Goal: Task Accomplishment & Management: Manage account settings

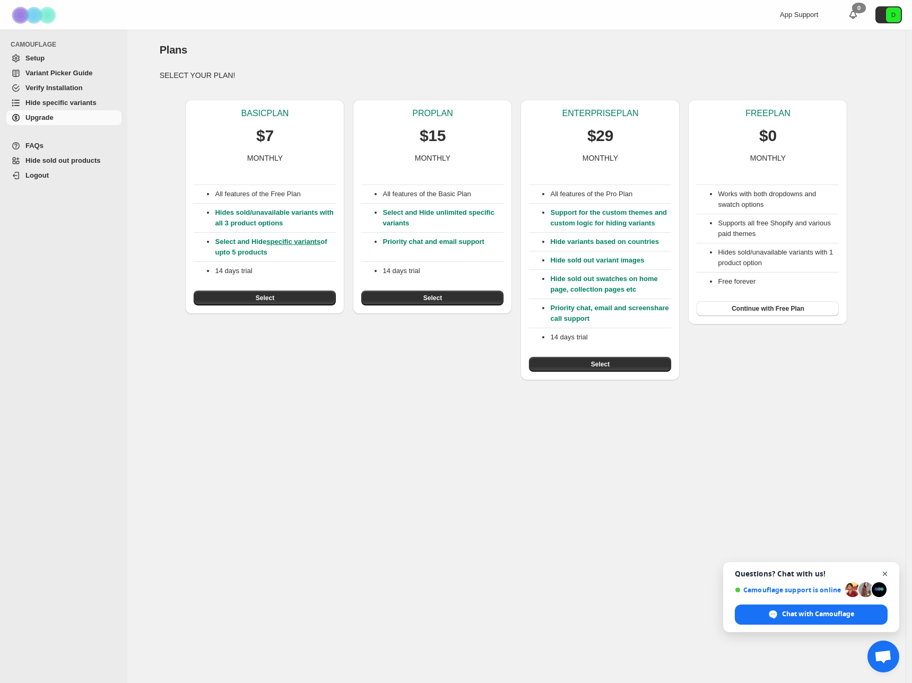
click at [886, 574] on span "Close chat" at bounding box center [885, 574] width 13 height 13
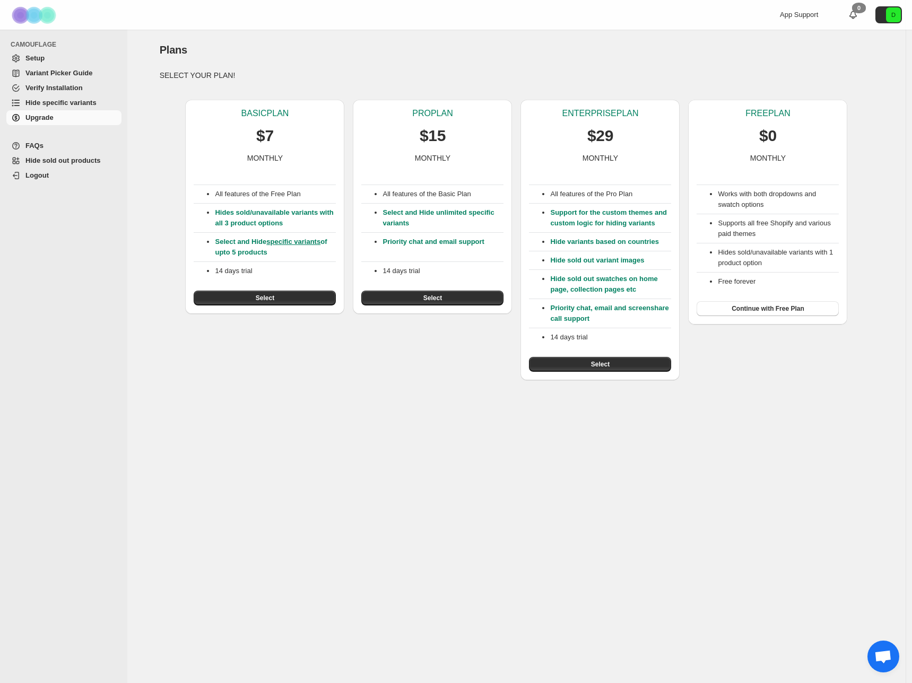
click at [42, 59] on span "Setup" at bounding box center [34, 58] width 19 height 8
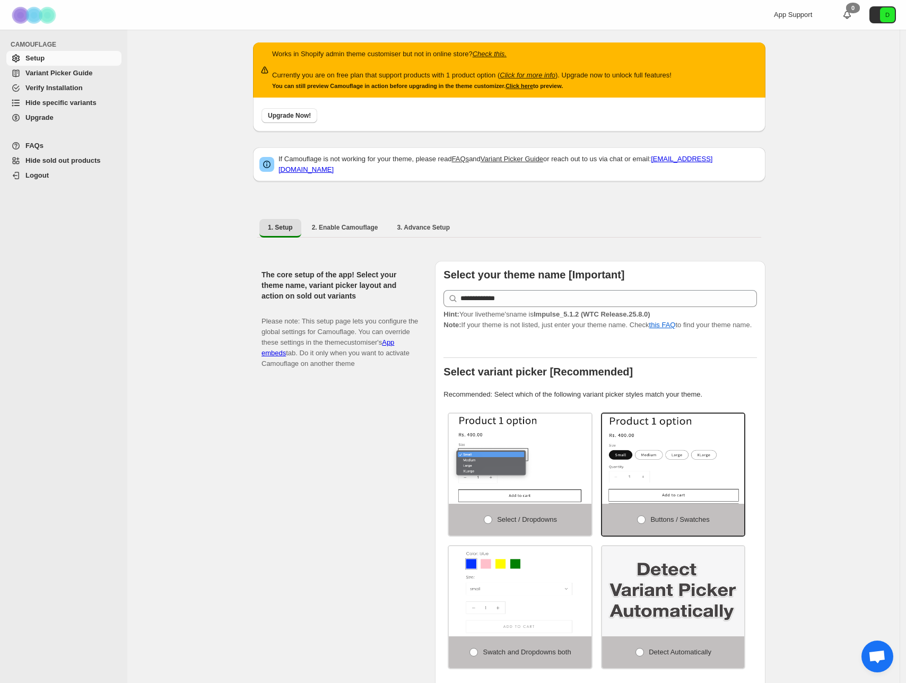
click at [40, 119] on span "Upgrade" at bounding box center [39, 118] width 28 height 8
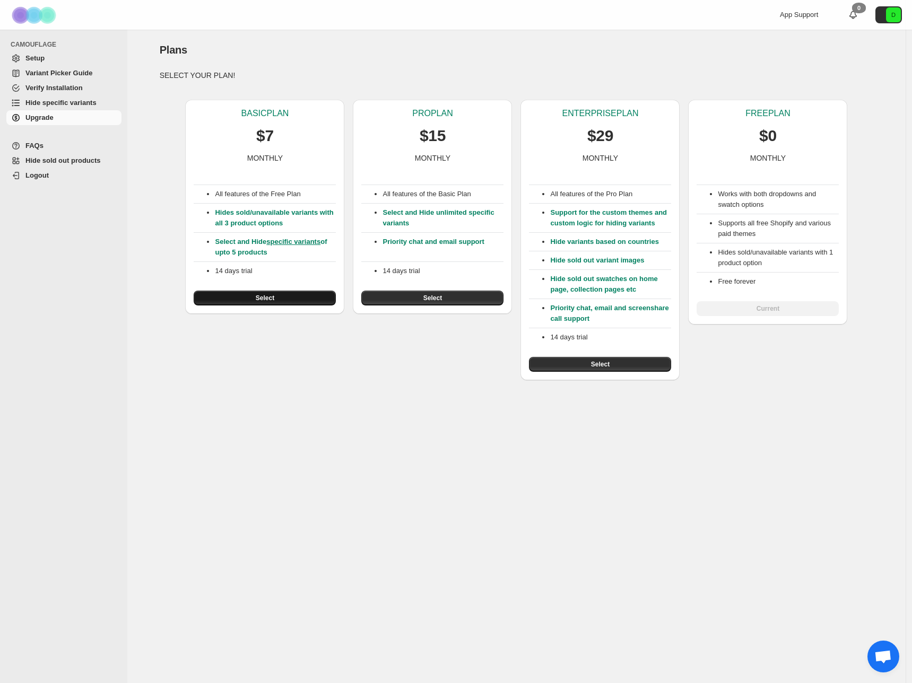
click at [274, 299] on span "Select" at bounding box center [265, 298] width 19 height 8
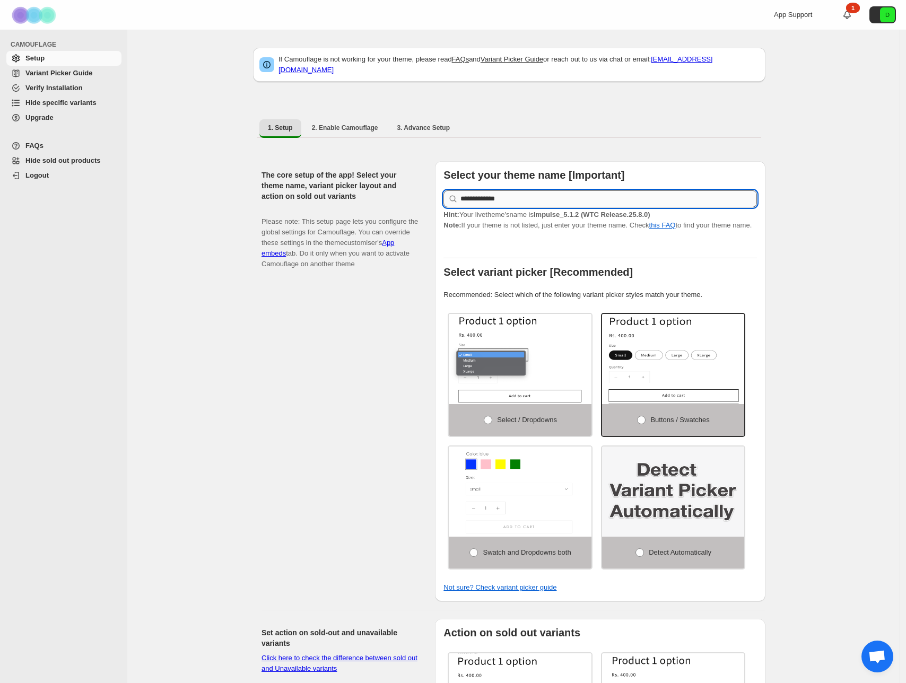
click at [558, 193] on input "**********" at bounding box center [609, 198] width 297 height 17
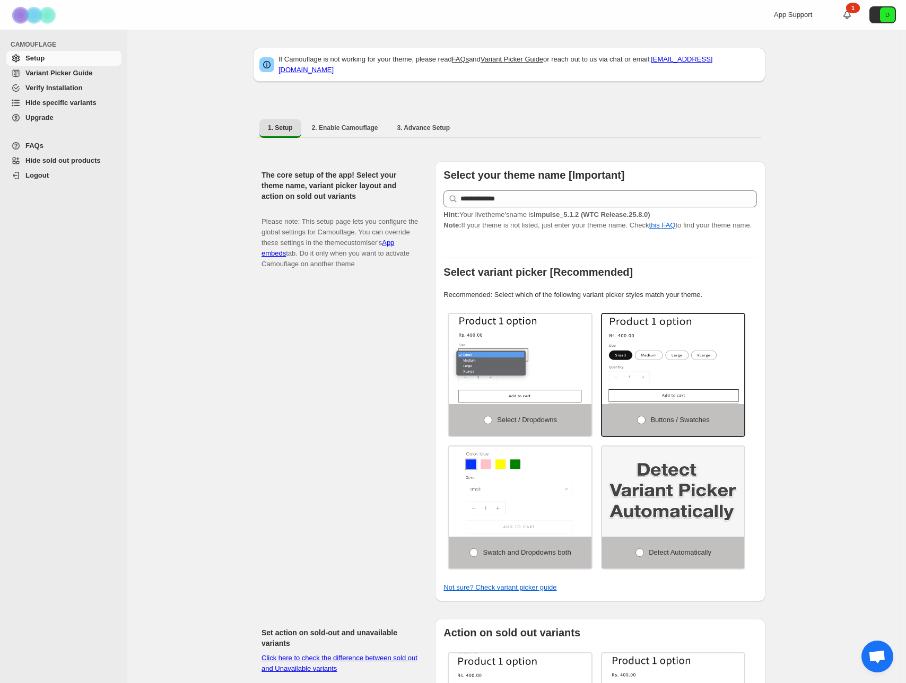
click at [900, 189] on div "**********" at bounding box center [513, 625] width 773 height 1191
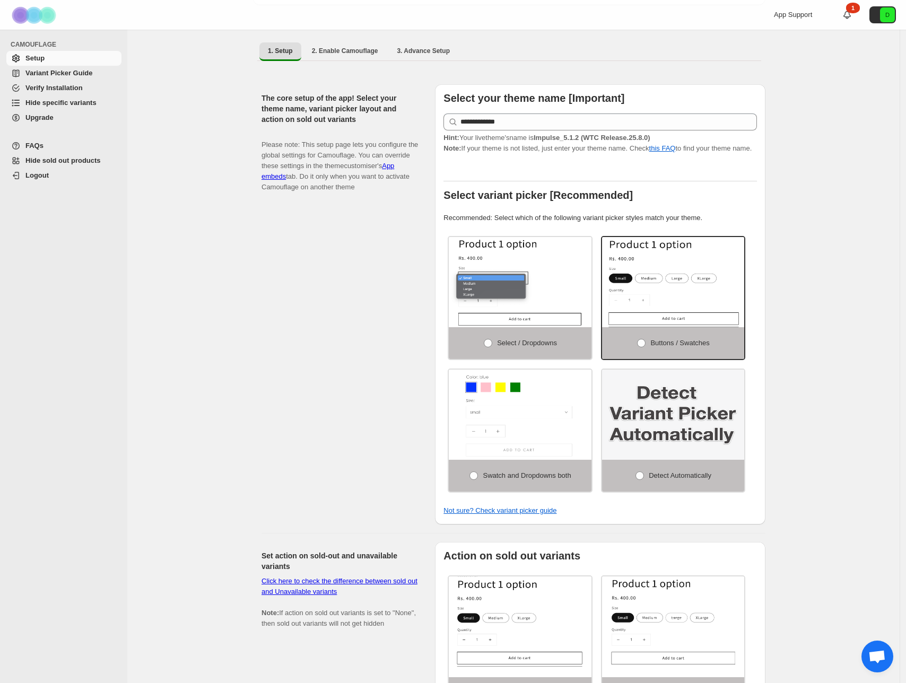
scroll to position [84, 0]
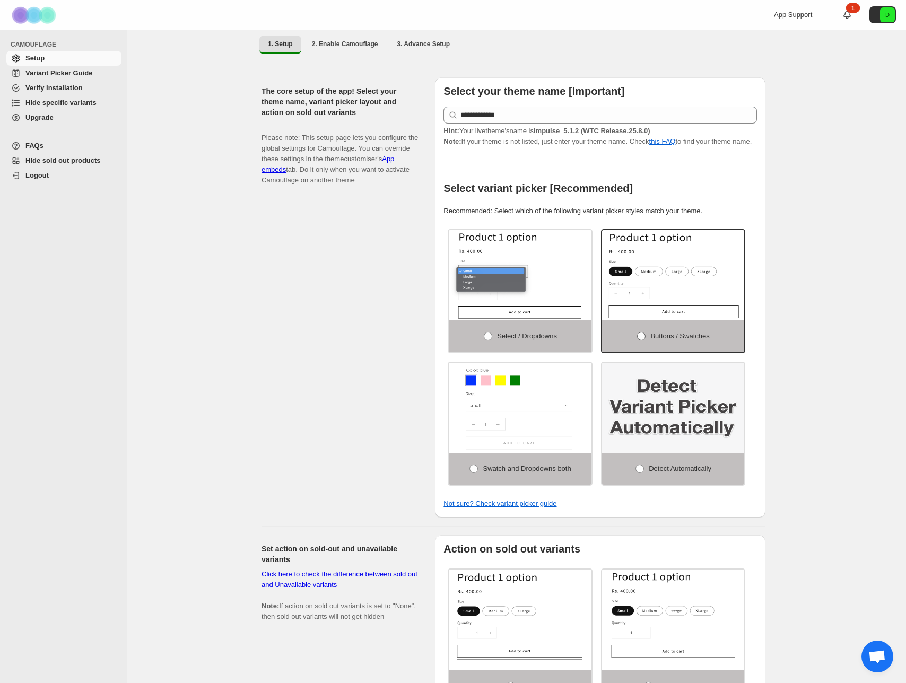
click at [688, 340] on span "Buttons / Swatches" at bounding box center [679, 336] width 59 height 8
click at [699, 336] on span "Buttons / Swatches" at bounding box center [679, 336] width 59 height 8
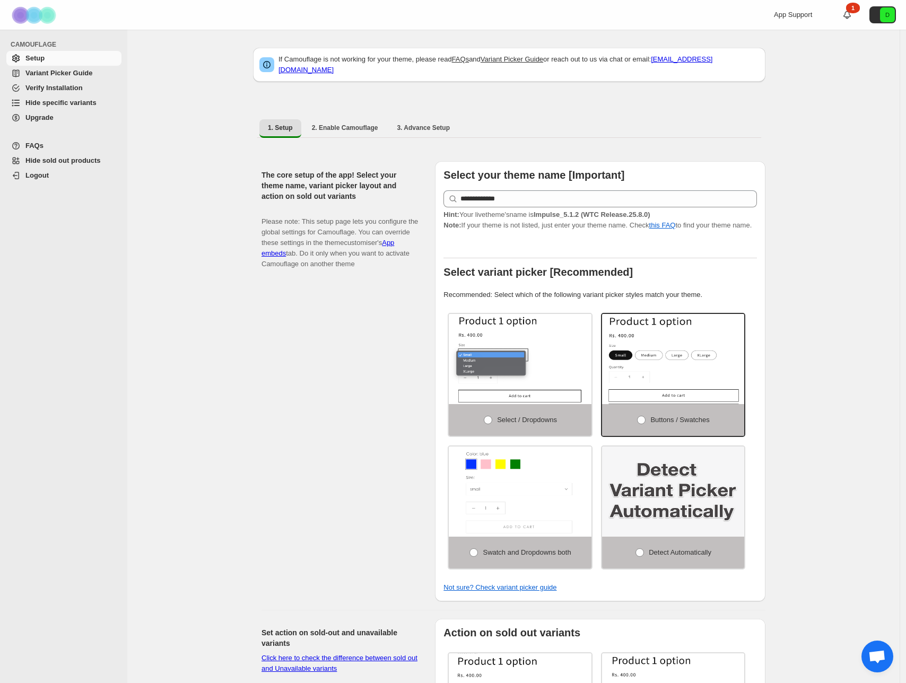
scroll to position [13, 0]
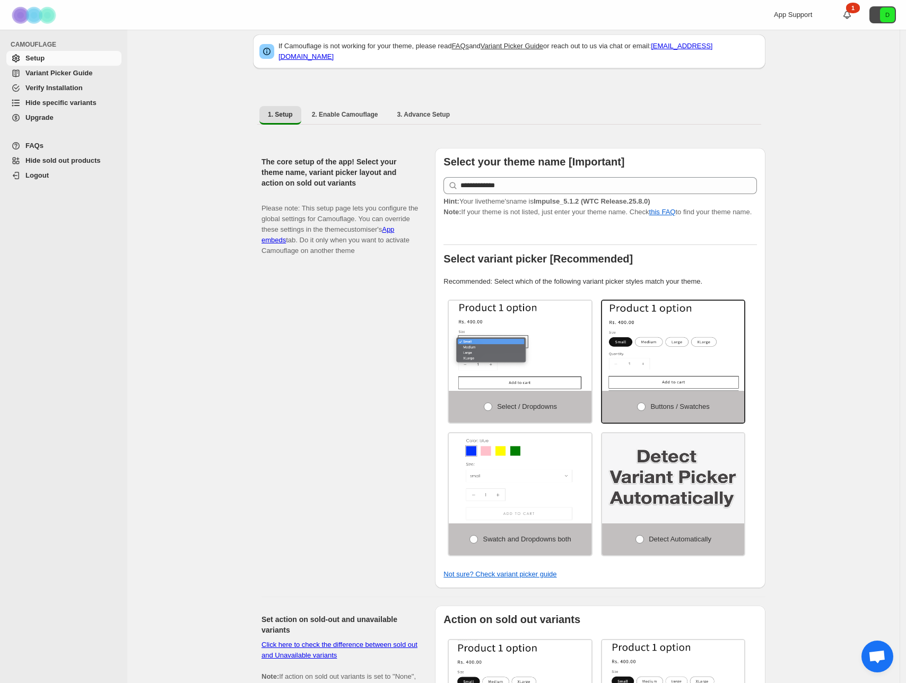
click at [890, 12] on text "D" at bounding box center [888, 15] width 4 height 6
click at [90, 233] on div "CAMOUFLAGE Setup Variant Picker Guide Verify Installation Hide specific variant…" at bounding box center [63, 357] width 127 height 654
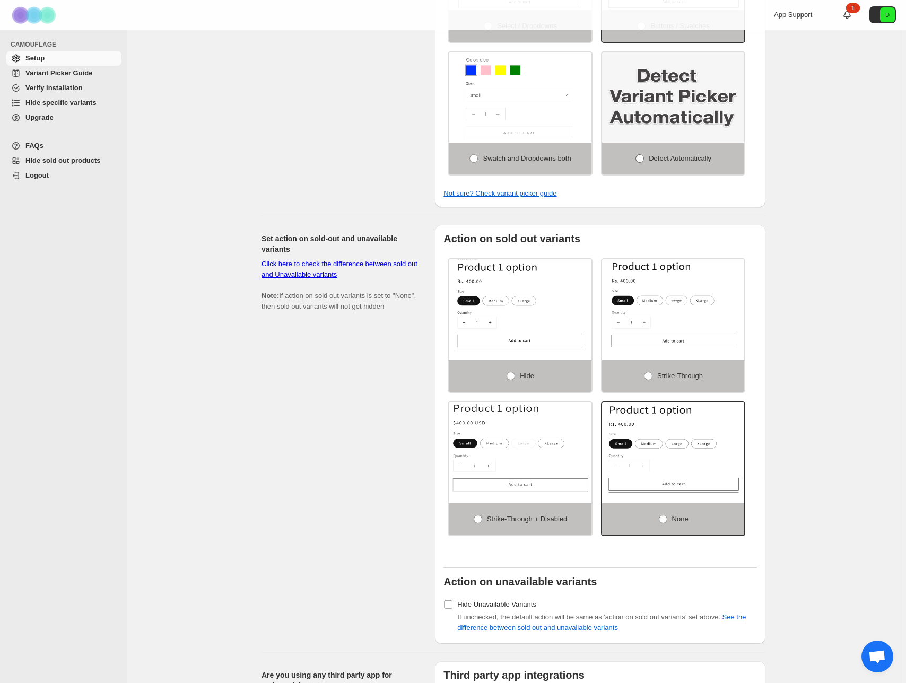
scroll to position [415, 0]
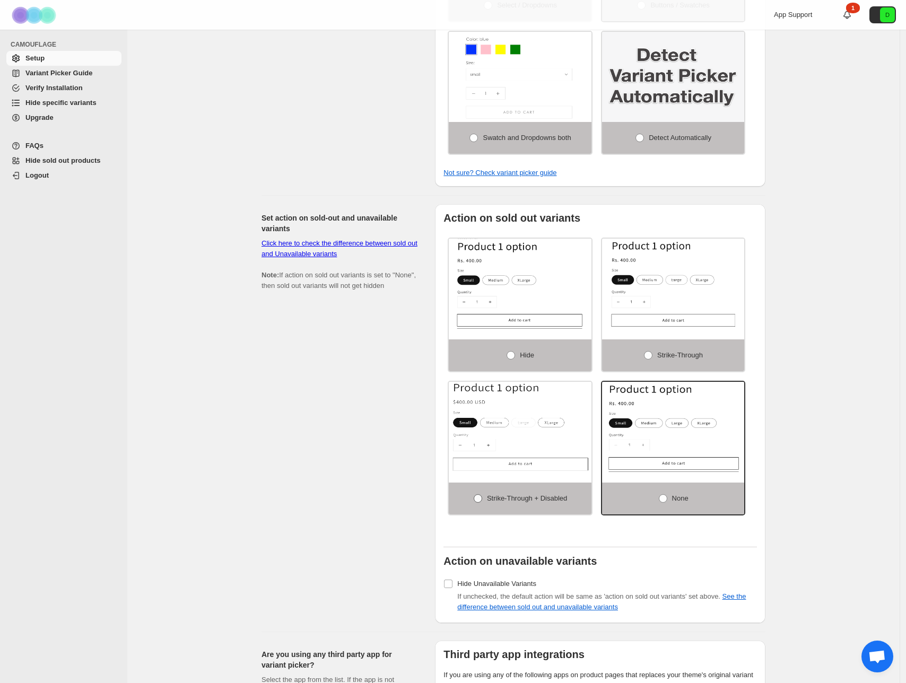
click at [504, 500] on span "Strike-through + Disabled" at bounding box center [527, 499] width 80 height 8
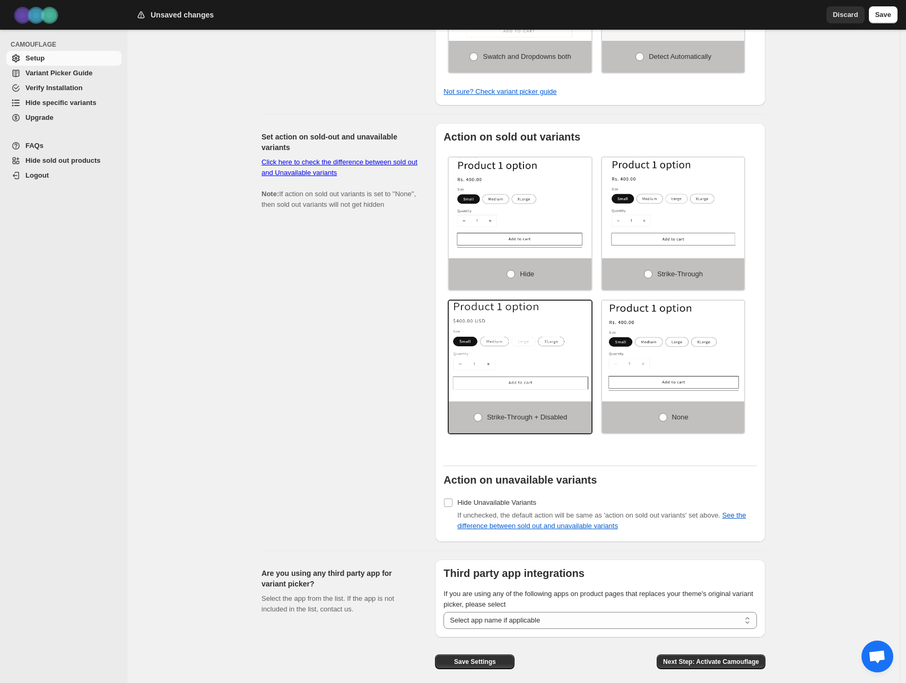
scroll to position [539, 0]
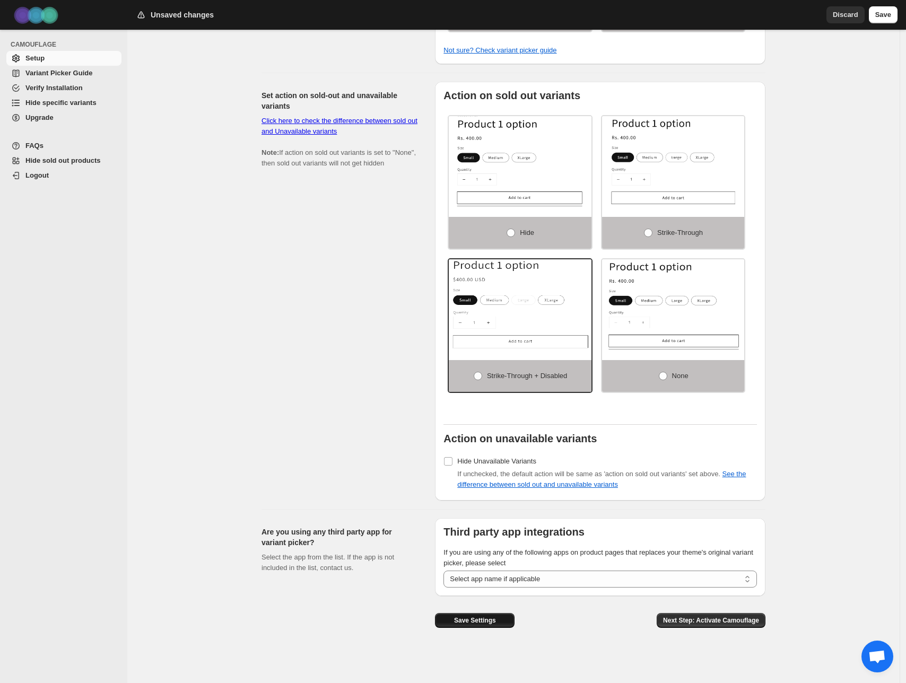
click at [480, 622] on span "Save Settings" at bounding box center [475, 621] width 42 height 8
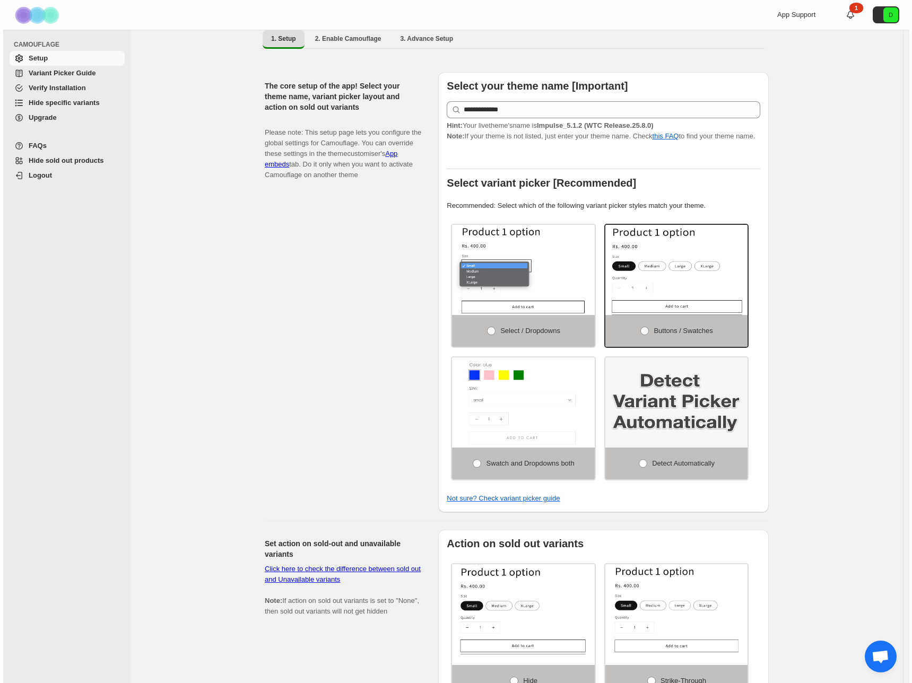
scroll to position [0, 0]
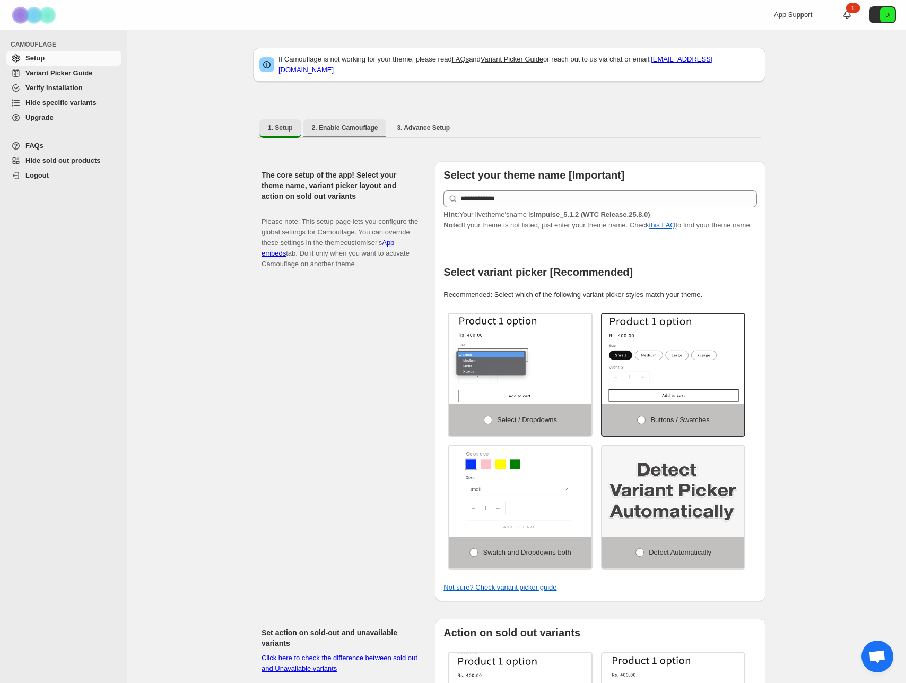
click at [350, 124] on span "2. Enable Camouflage" at bounding box center [345, 128] width 66 height 8
select select "**********"
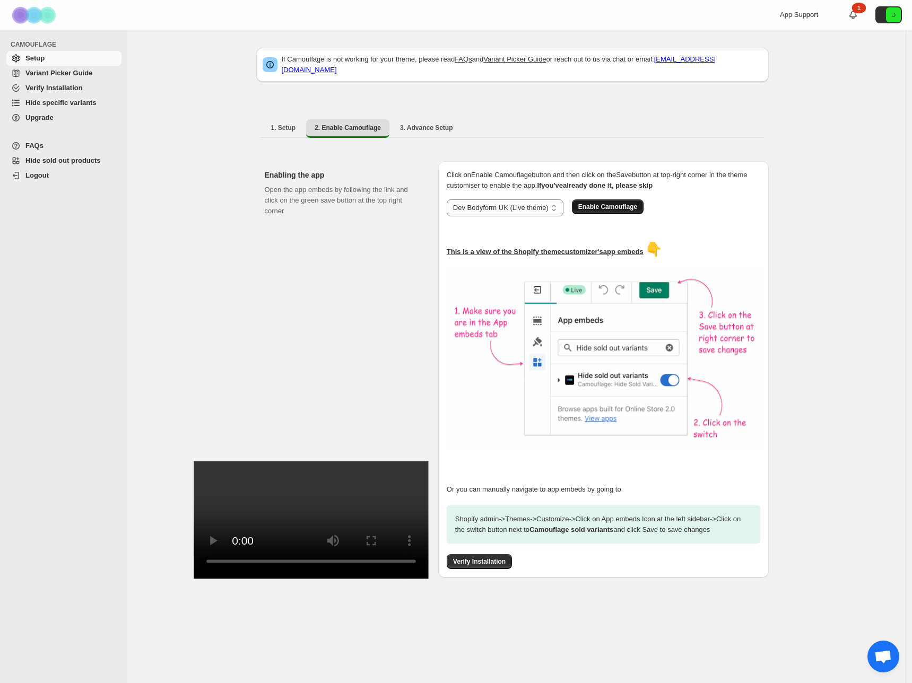
click at [618, 203] on span "Enable Camouflage" at bounding box center [607, 207] width 59 height 8
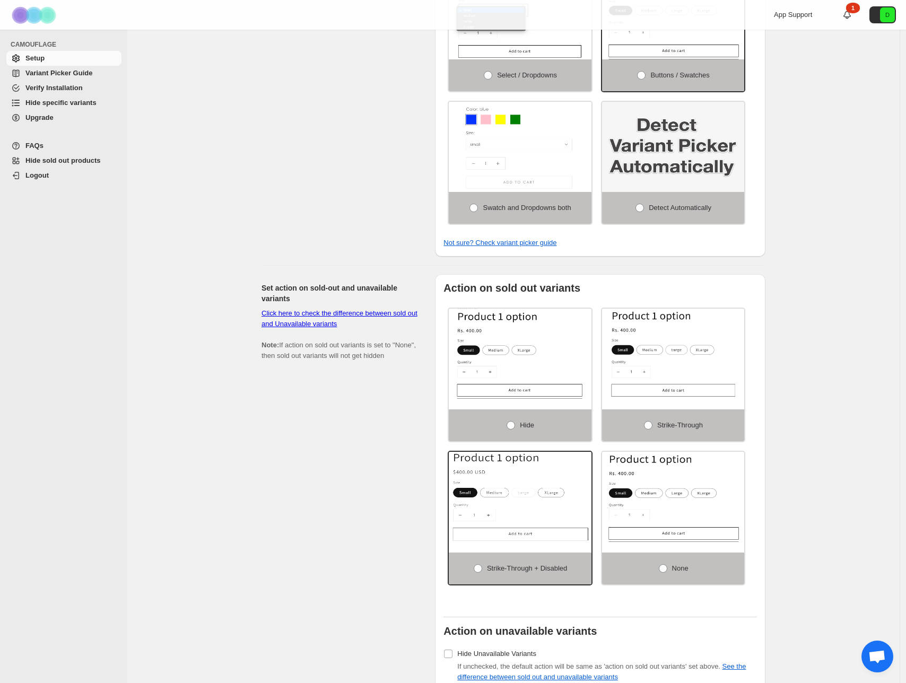
scroll to position [539, 0]
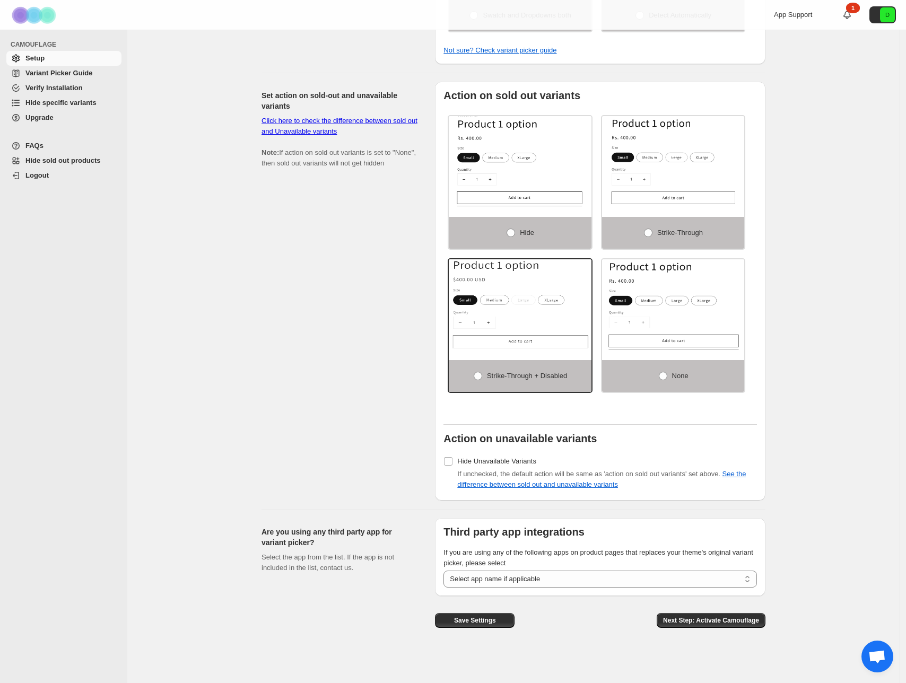
click at [75, 102] on span "Hide specific variants" at bounding box center [60, 103] width 71 height 8
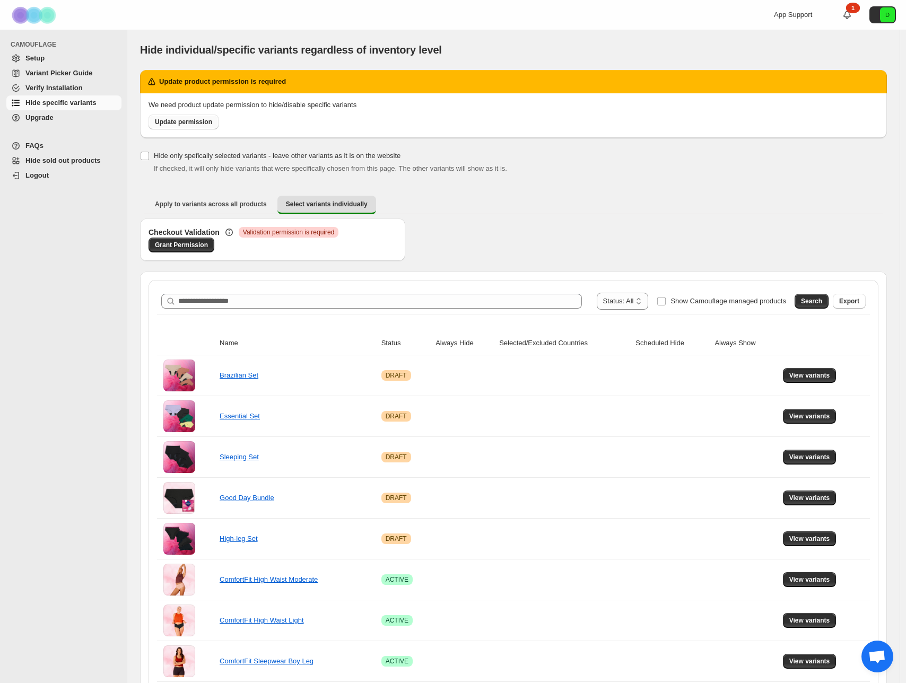
click at [183, 121] on span "Update permission" at bounding box center [183, 122] width 57 height 8
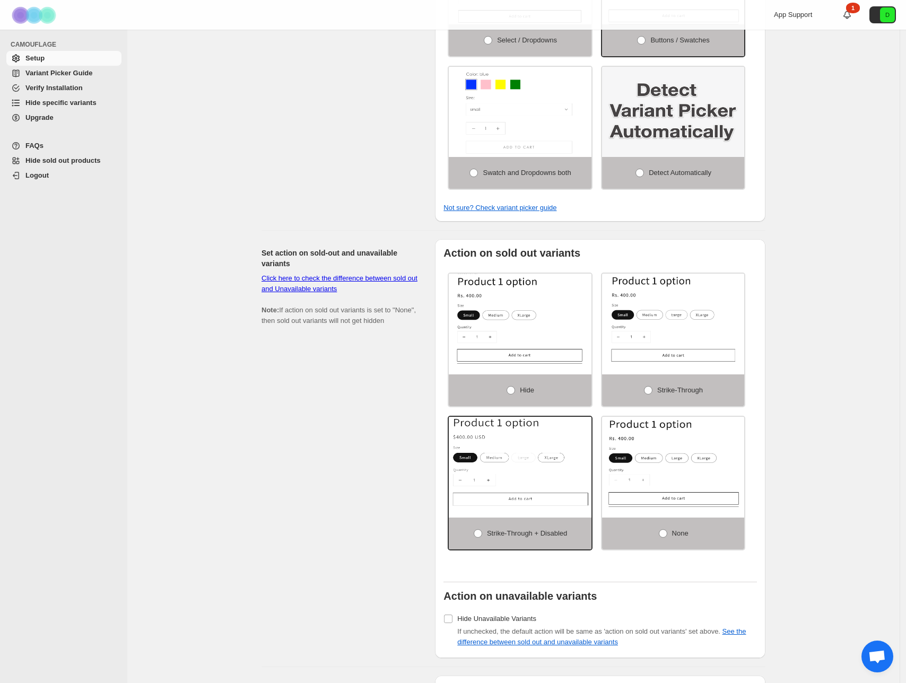
scroll to position [488, 0]
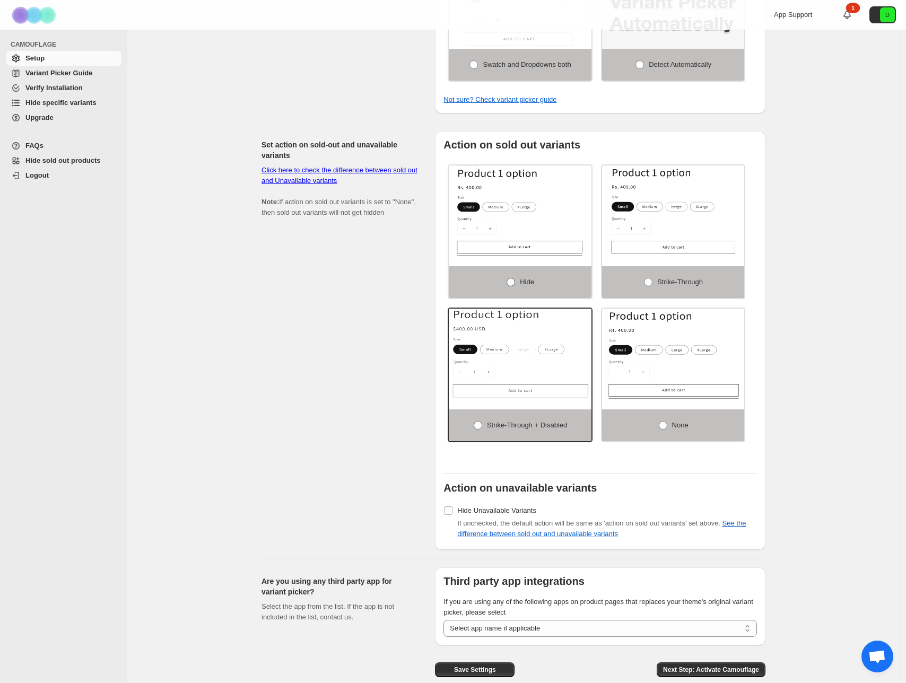
click at [515, 284] on span at bounding box center [511, 282] width 8 height 8
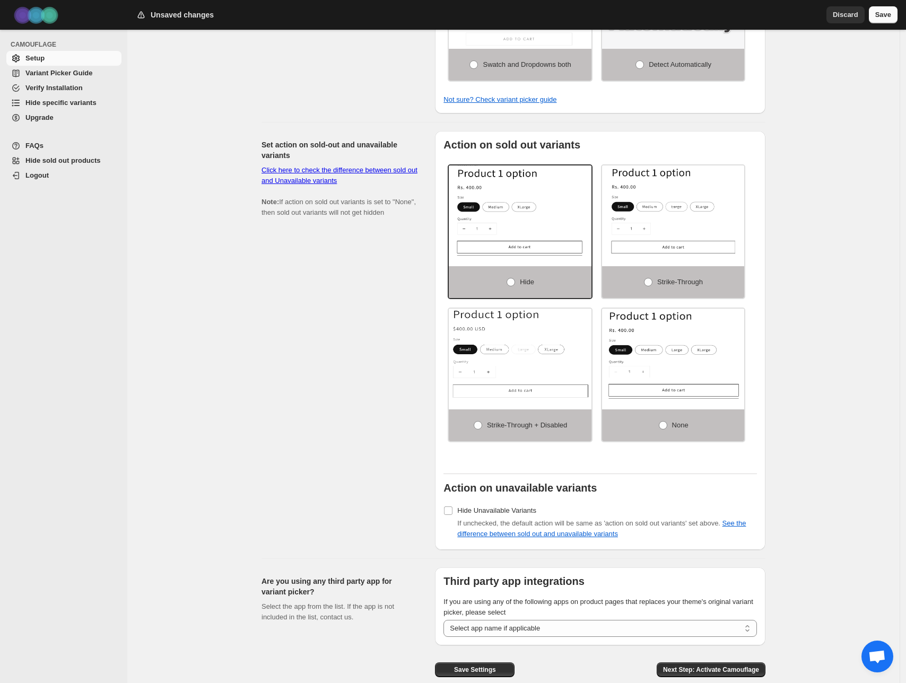
click at [889, 16] on span "Save" at bounding box center [883, 15] width 16 height 11
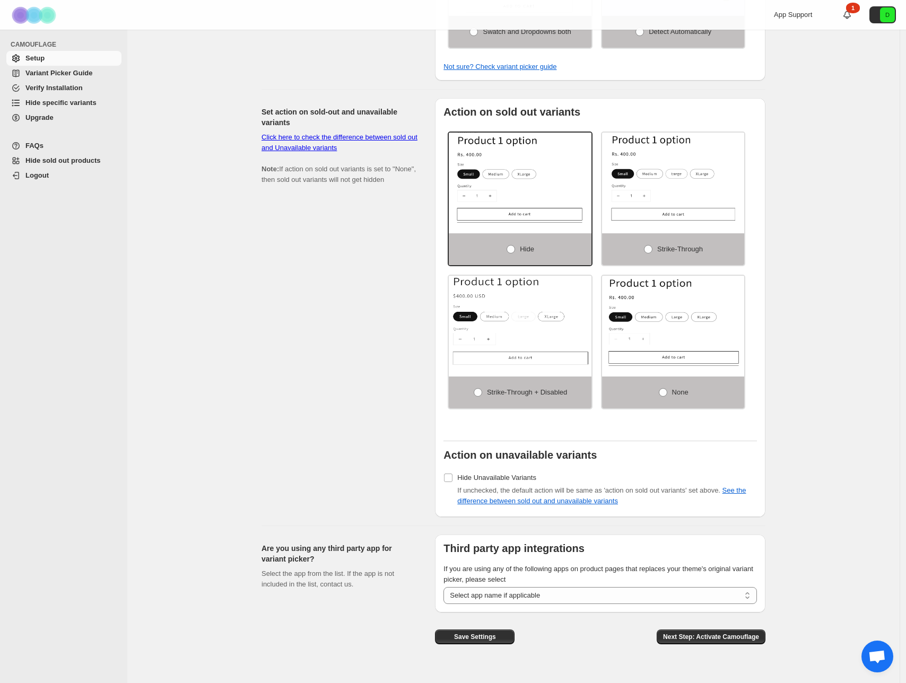
scroll to position [539, 0]
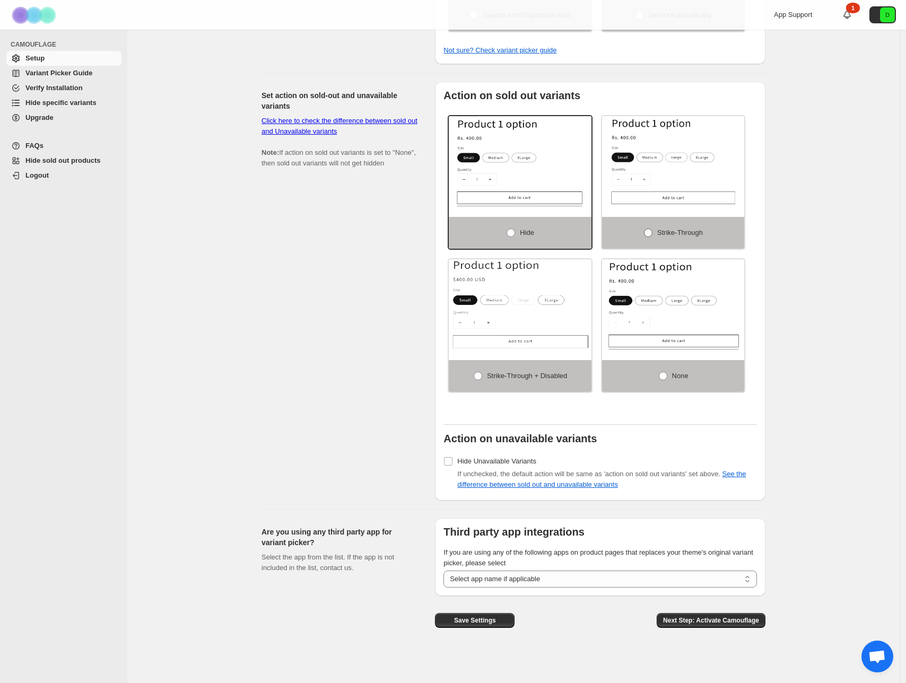
click at [695, 234] on span "Strike-through" at bounding box center [680, 233] width 46 height 8
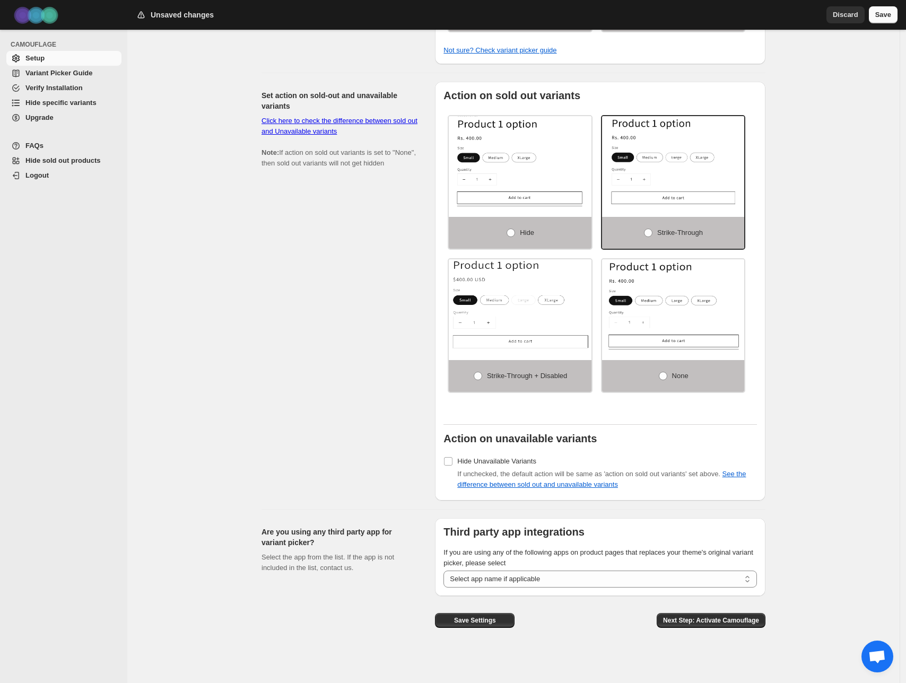
click at [887, 13] on span "Save" at bounding box center [883, 15] width 16 height 11
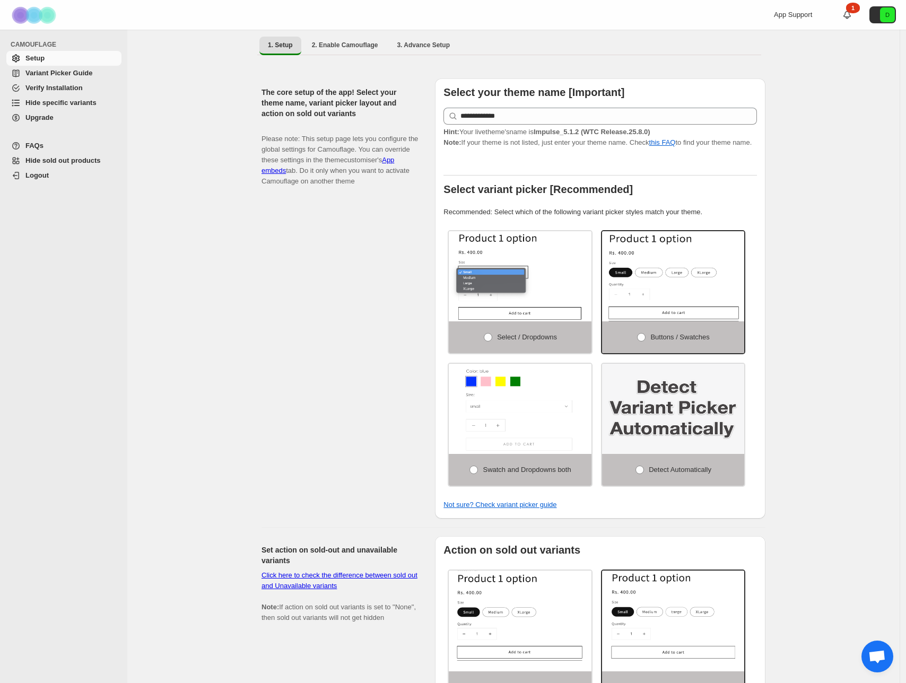
scroll to position [0, 0]
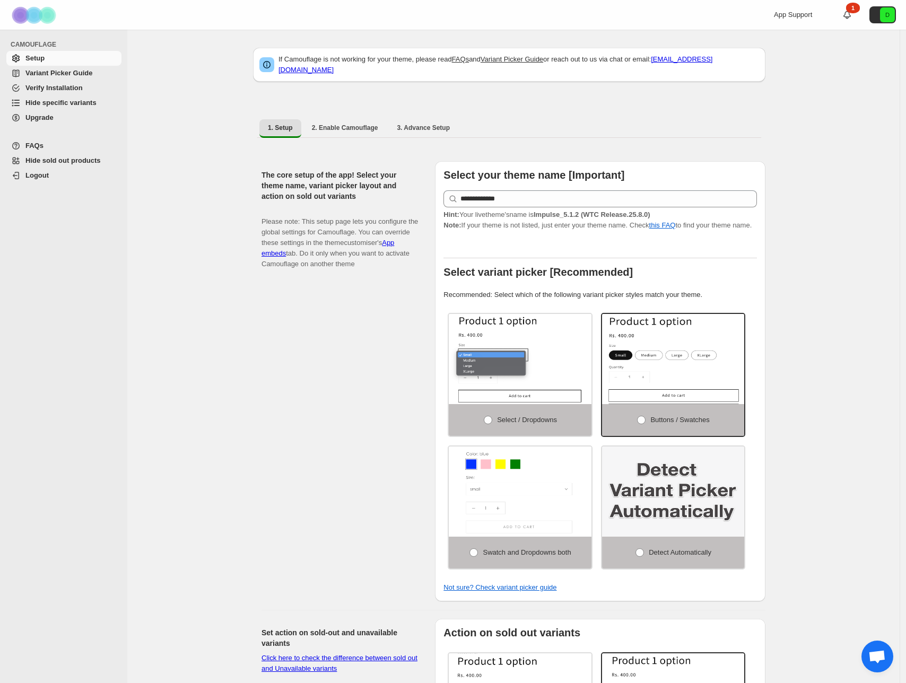
click at [79, 73] on span "Variant Picker Guide" at bounding box center [58, 73] width 67 height 8
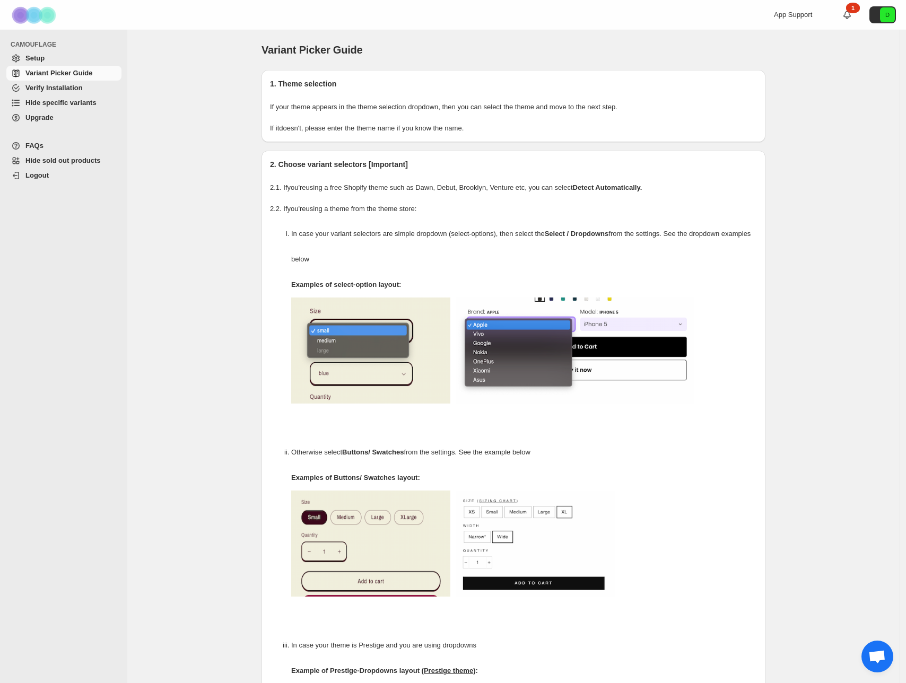
click at [62, 90] on span "Verify Installation" at bounding box center [53, 88] width 57 height 8
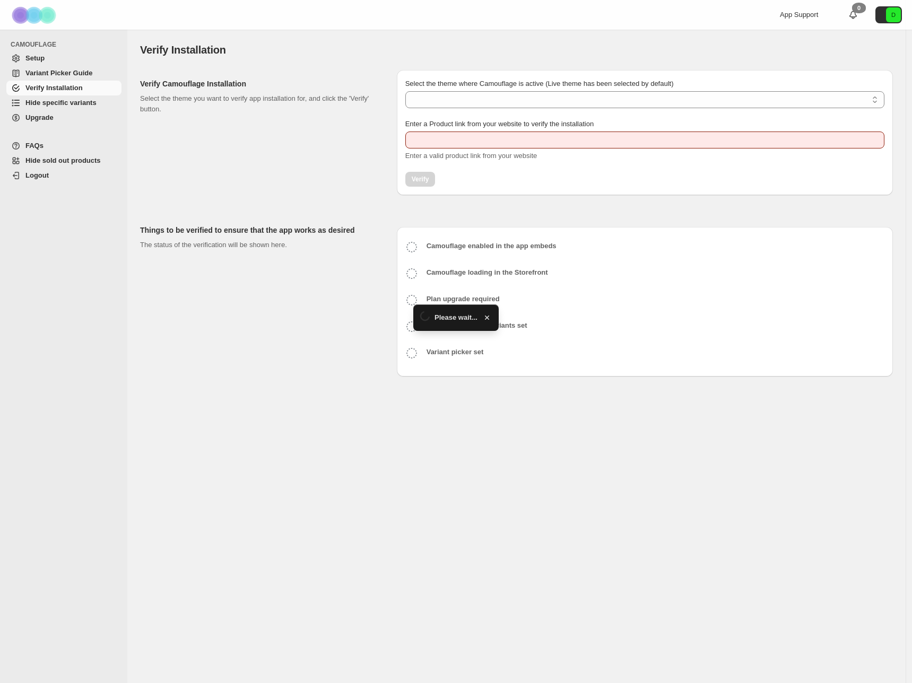
click at [71, 107] on span "Hide specific variants" at bounding box center [72, 103] width 94 height 11
